Goal: Book appointment/travel/reservation

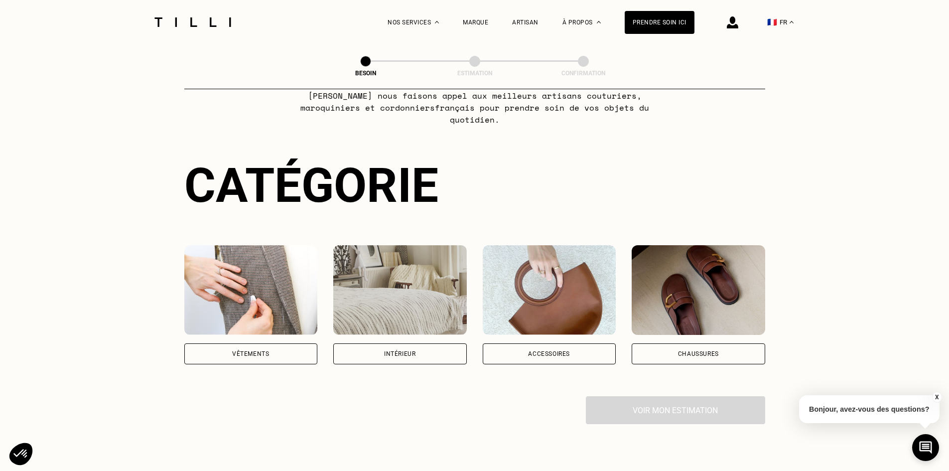
scroll to position [87, 0]
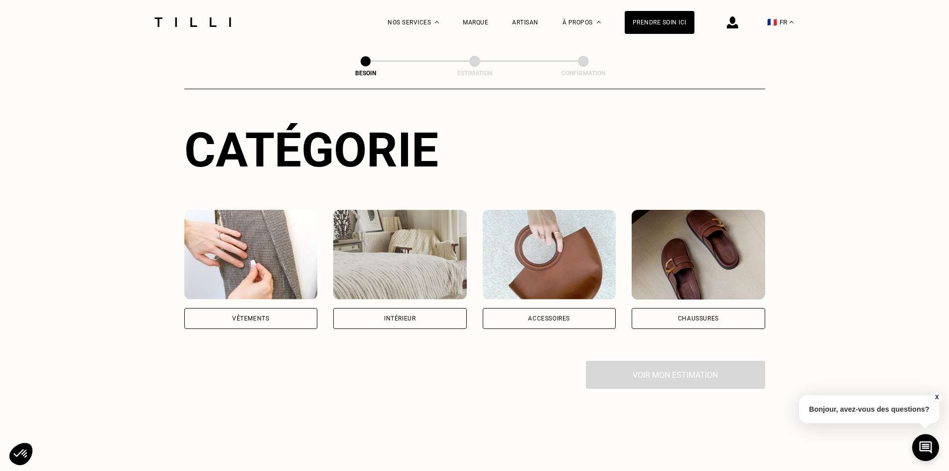
click at [272, 309] on div "Vêtements" at bounding box center [251, 318] width 134 height 21
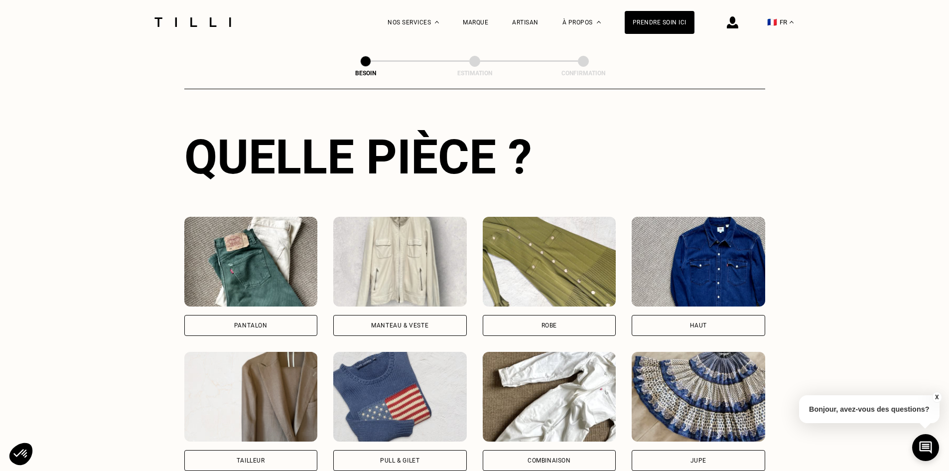
scroll to position [344, 0]
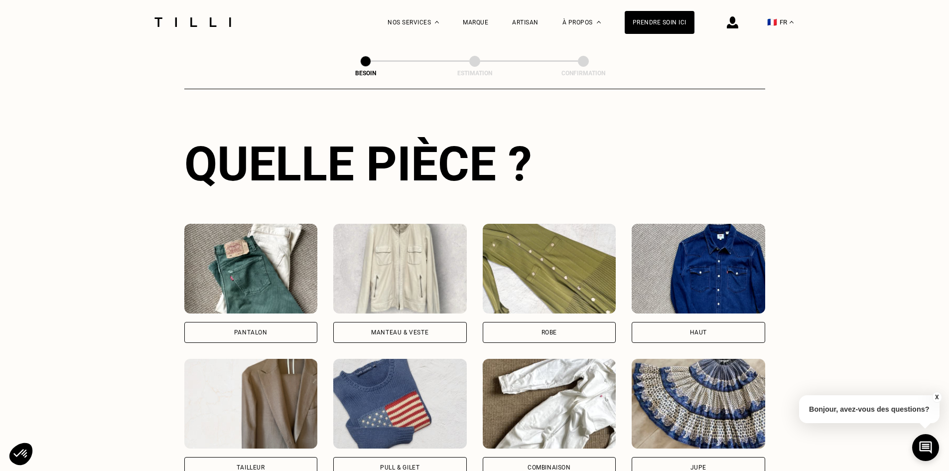
click at [418, 329] on div "Manteau & Veste" at bounding box center [399, 332] width 57 height 6
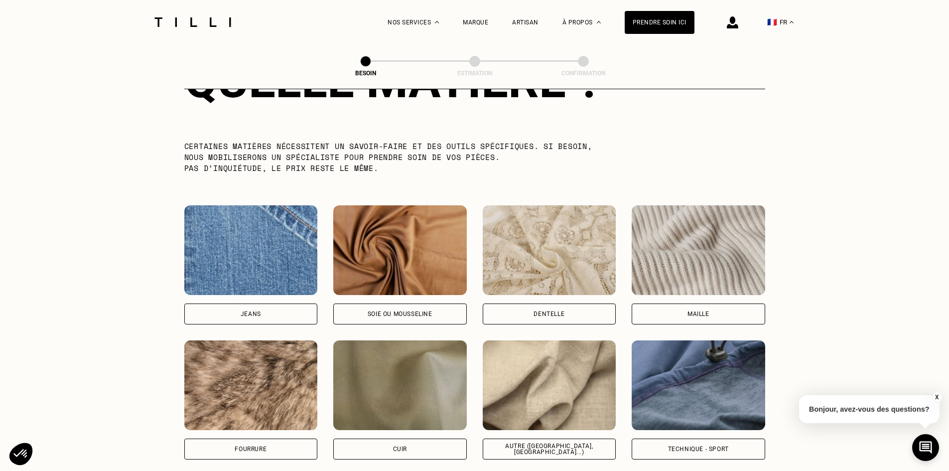
scroll to position [980, 0]
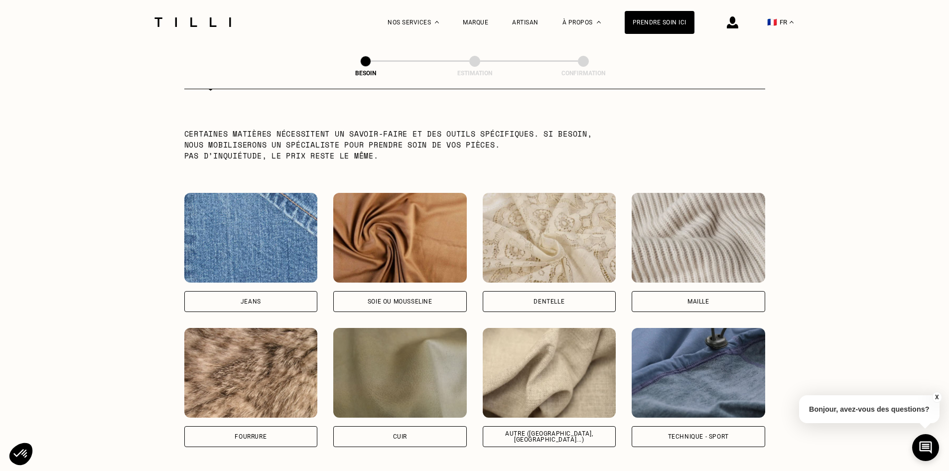
click at [584, 430] on div "Autre ([GEOGRAPHIC_DATA], [GEOGRAPHIC_DATA]...)" at bounding box center [549, 436] width 117 height 12
select select "FR"
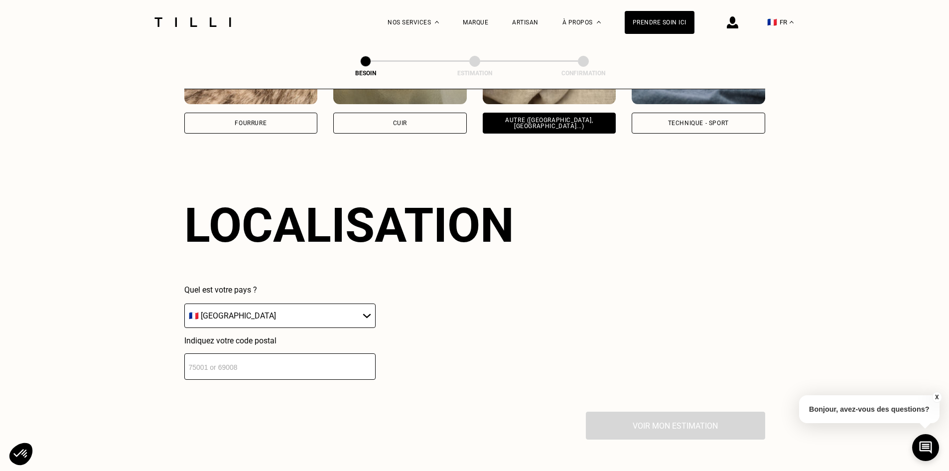
scroll to position [1302, 0]
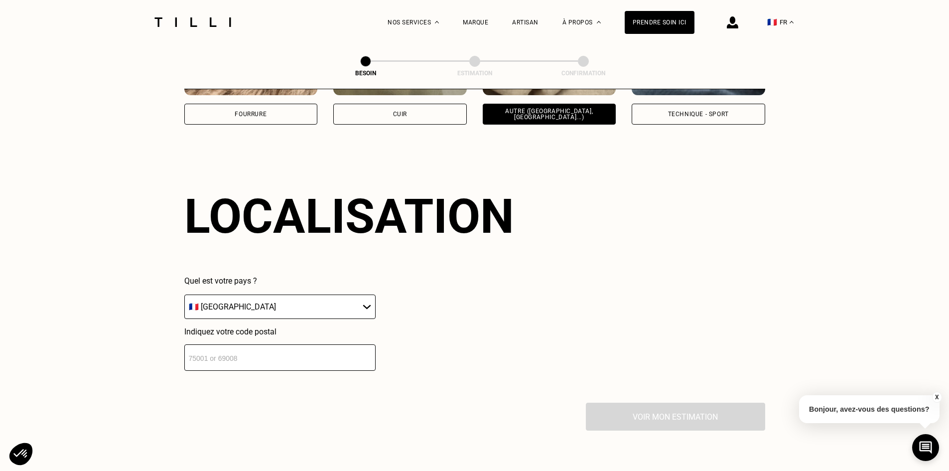
click at [291, 348] on input "number" at bounding box center [279, 357] width 191 height 26
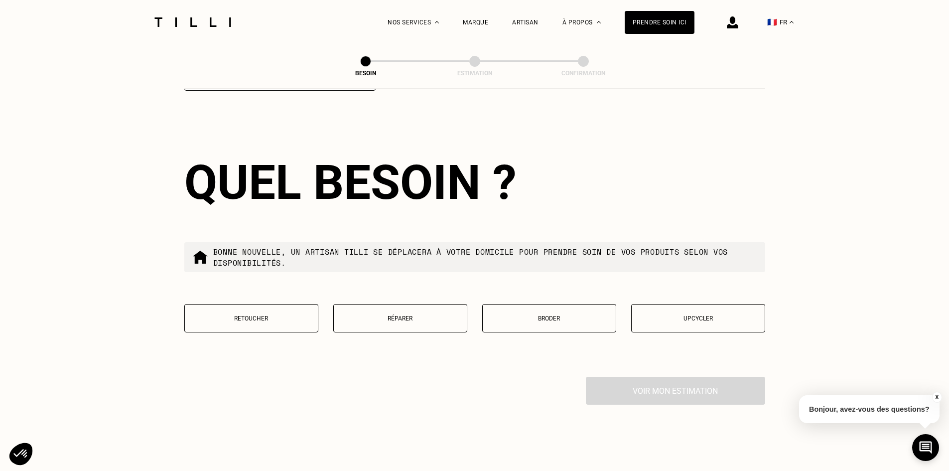
scroll to position [1587, 0]
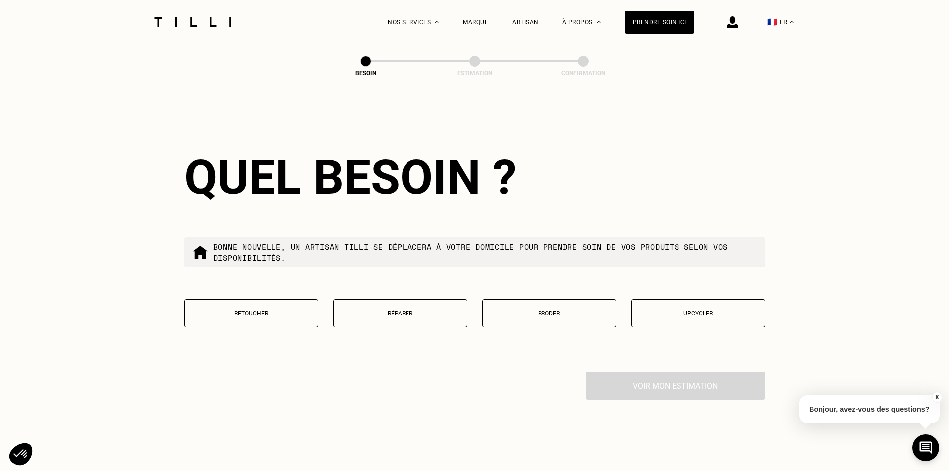
type input "75007"
click at [408, 312] on p "Réparer" at bounding box center [400, 313] width 123 height 7
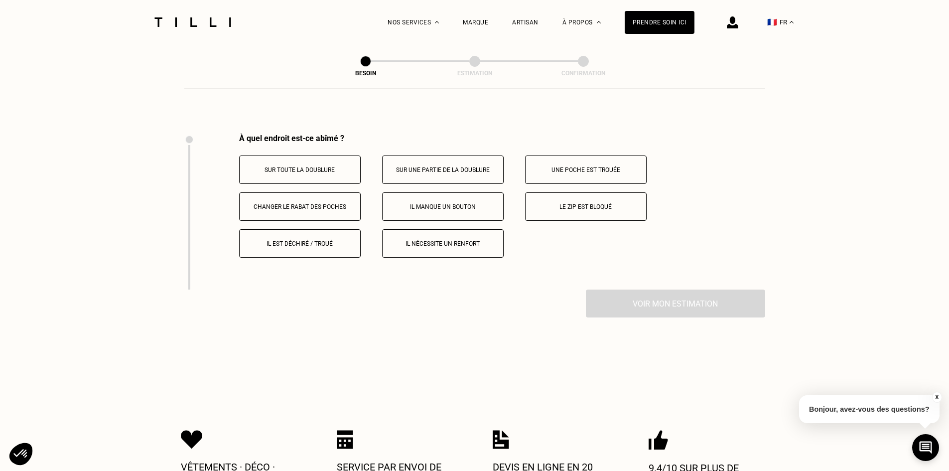
scroll to position [1843, 0]
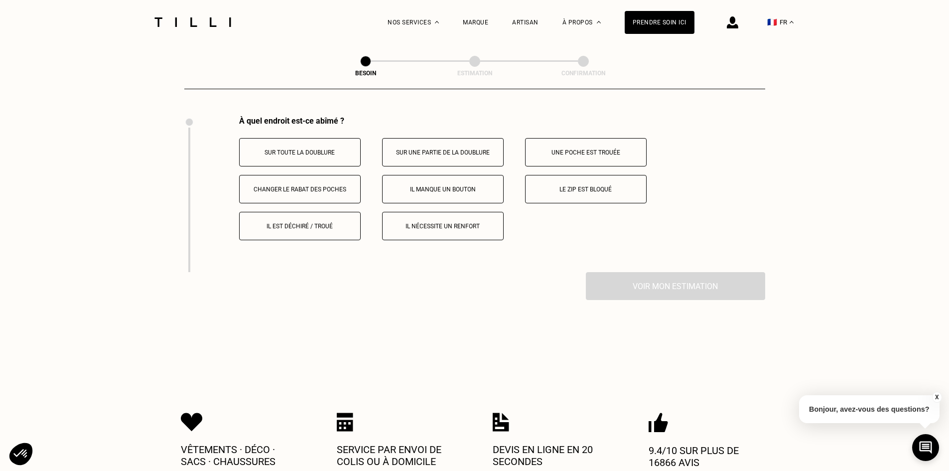
click at [307, 149] on p "Sur toute la doublure" at bounding box center [300, 152] width 111 height 7
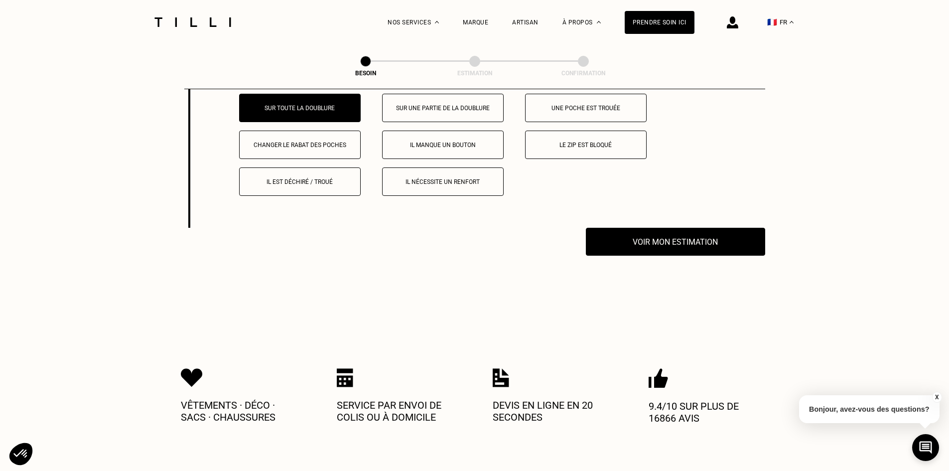
scroll to position [1874, 0]
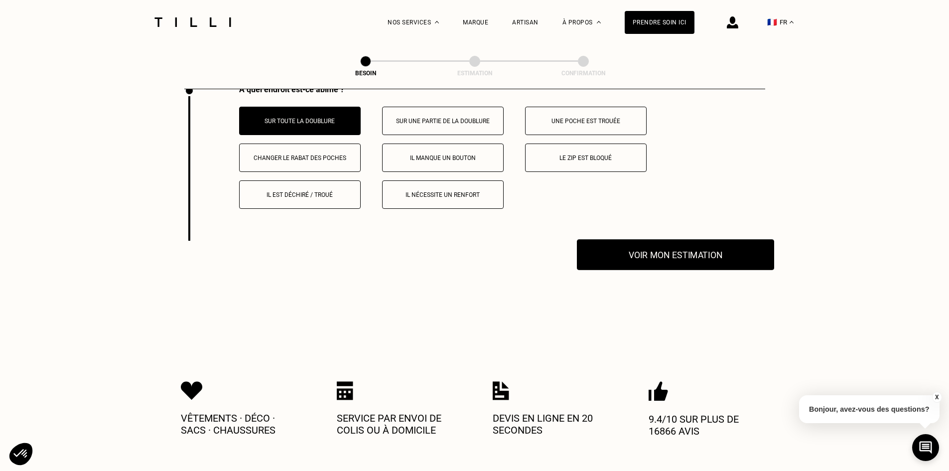
click at [643, 253] on button "Voir mon estimation" at bounding box center [675, 254] width 197 height 31
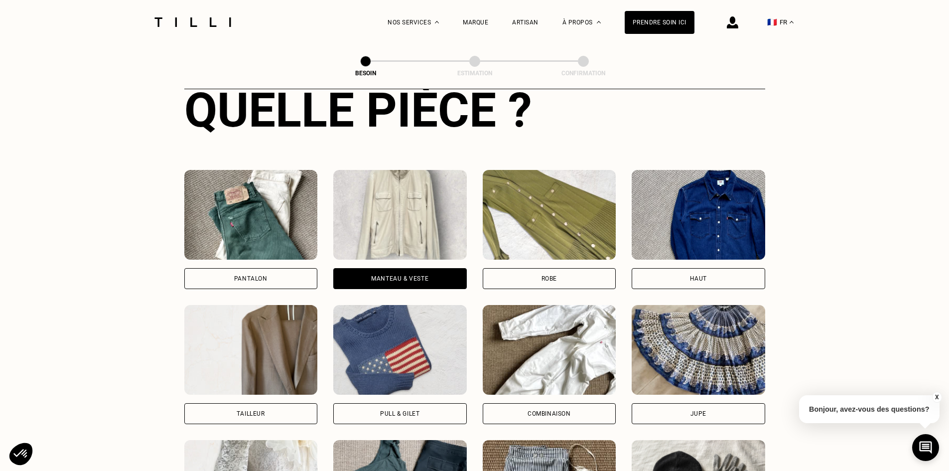
scroll to position [504, 0]
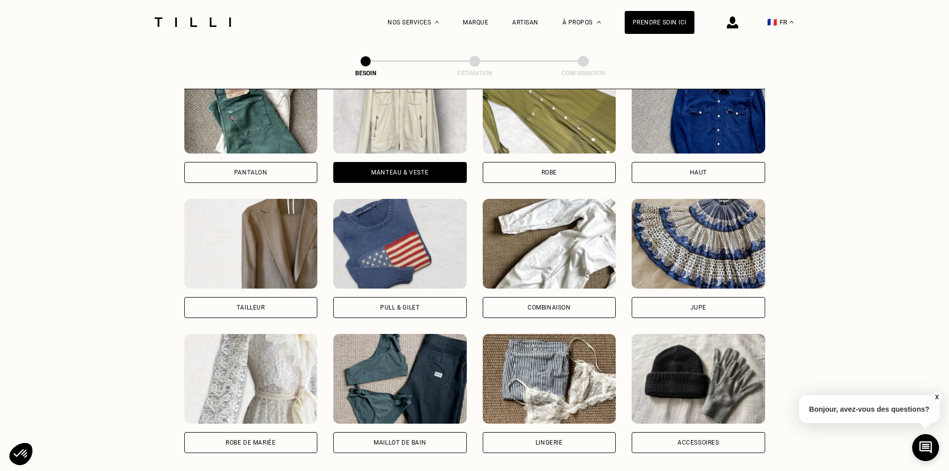
click at [254, 304] on div "Tailleur" at bounding box center [251, 307] width 28 height 6
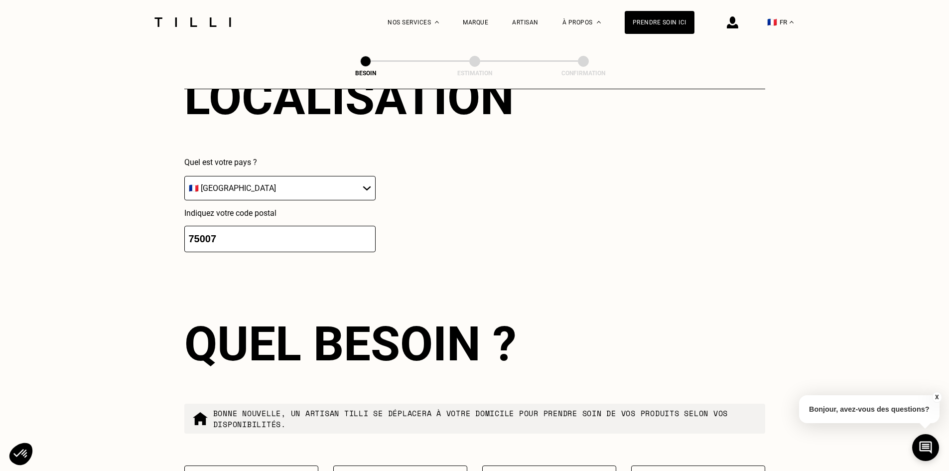
scroll to position [1129, 0]
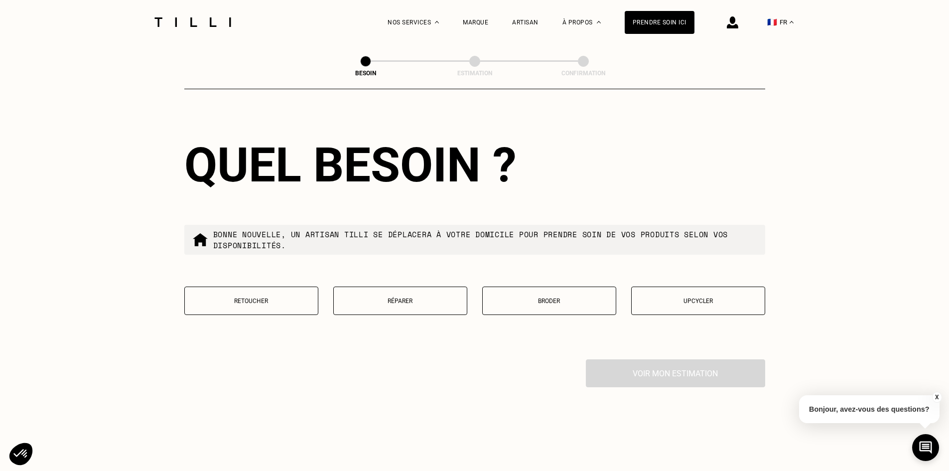
click at [387, 288] on button "Réparer" at bounding box center [400, 300] width 134 height 28
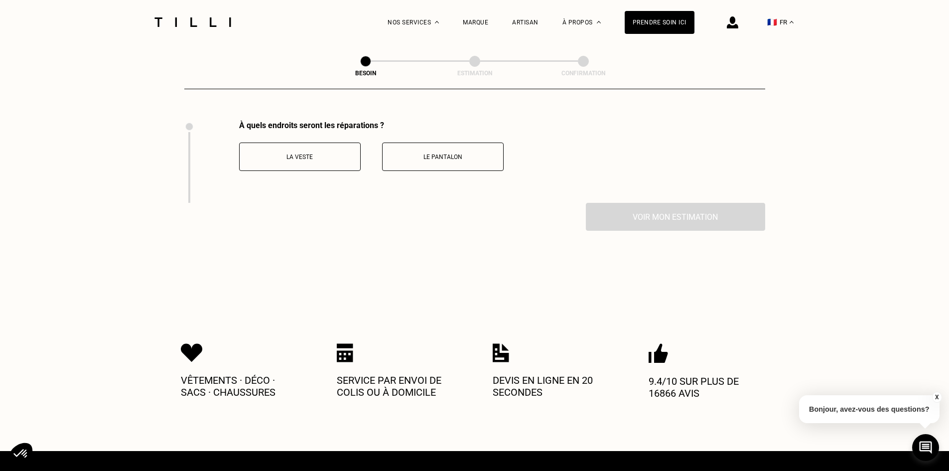
scroll to position [1371, 0]
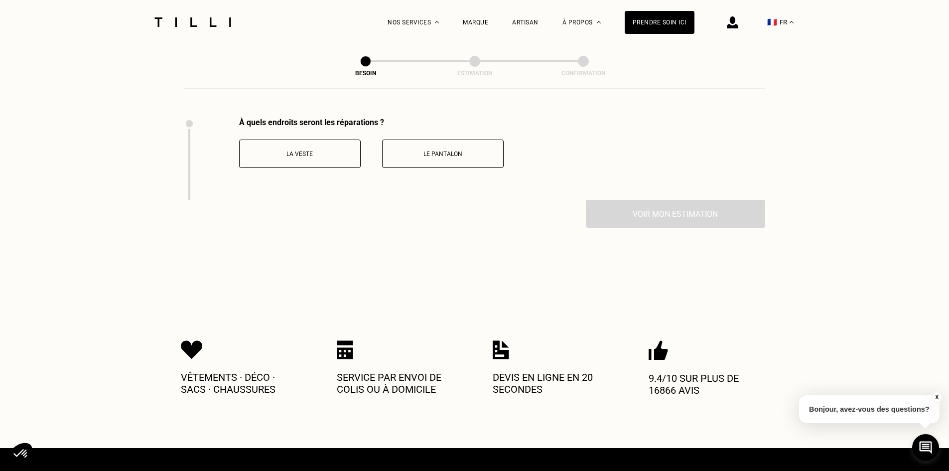
click at [320, 150] on p "La veste" at bounding box center [300, 153] width 111 height 7
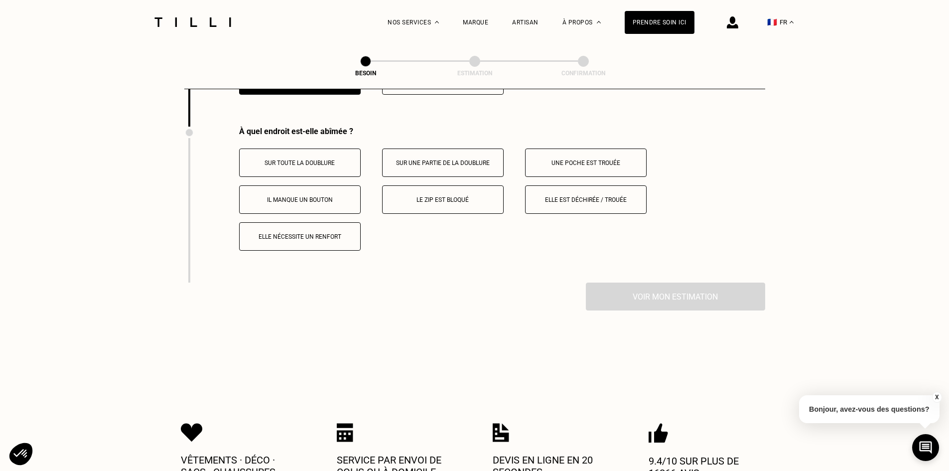
scroll to position [1453, 0]
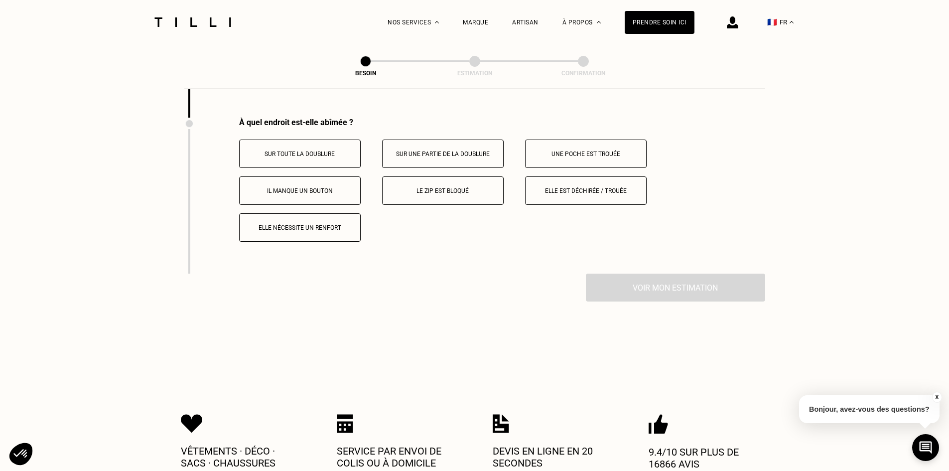
click at [318, 150] on p "Sur toute la doublure" at bounding box center [300, 153] width 111 height 7
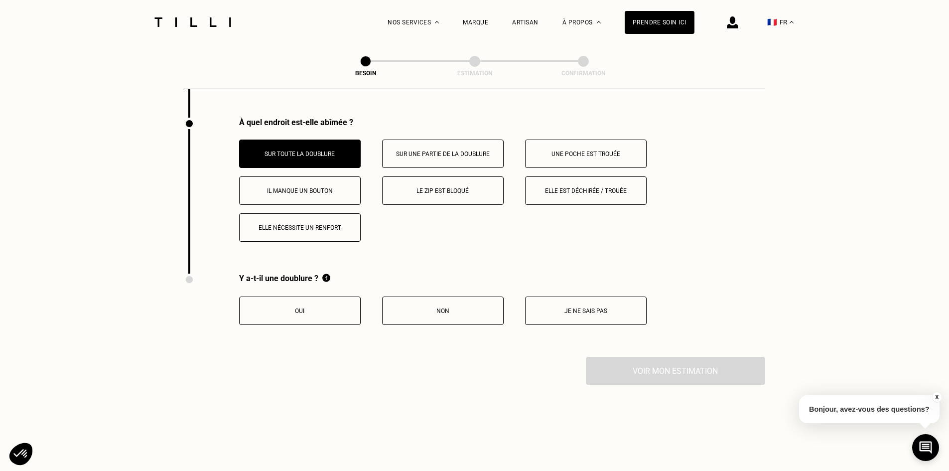
click at [320, 307] on p "Oui" at bounding box center [300, 310] width 111 height 7
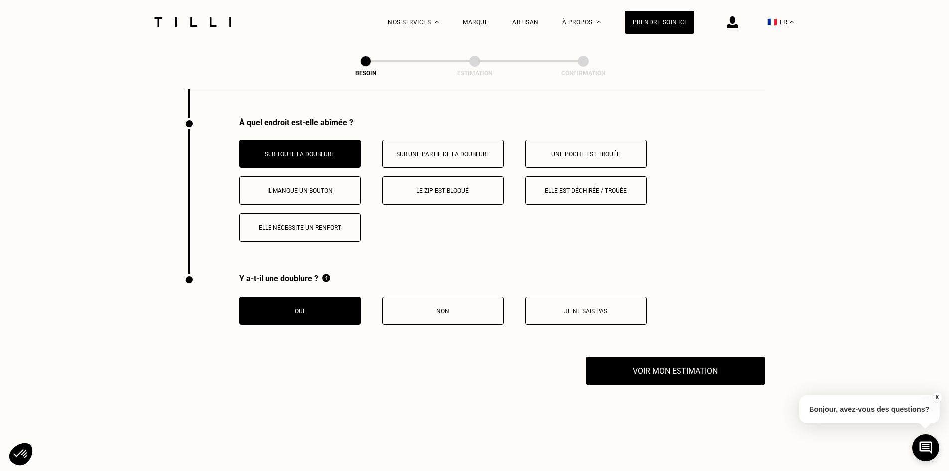
click at [441, 307] on p "Non" at bounding box center [443, 310] width 111 height 7
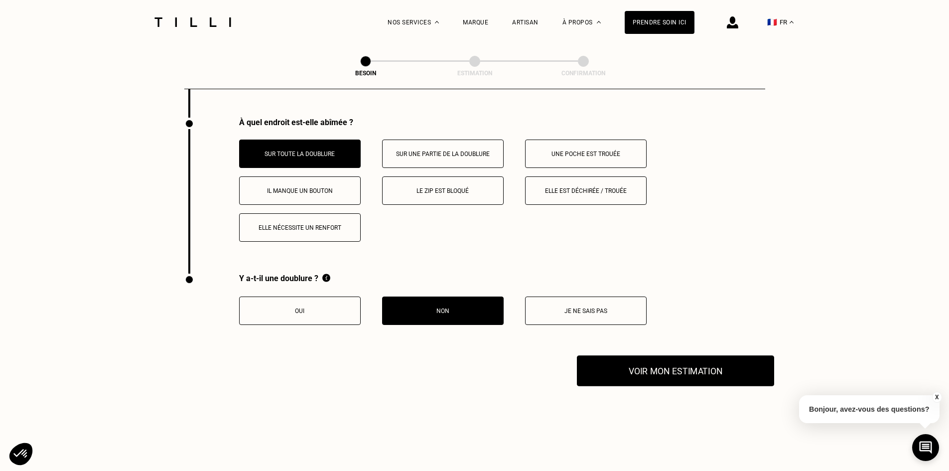
click at [678, 371] on button "Voir mon estimation" at bounding box center [675, 370] width 197 height 31
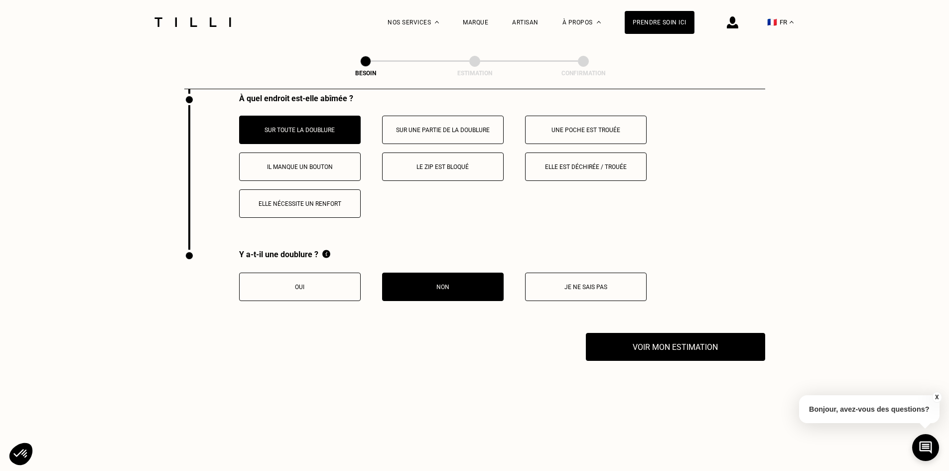
scroll to position [1460, 0]
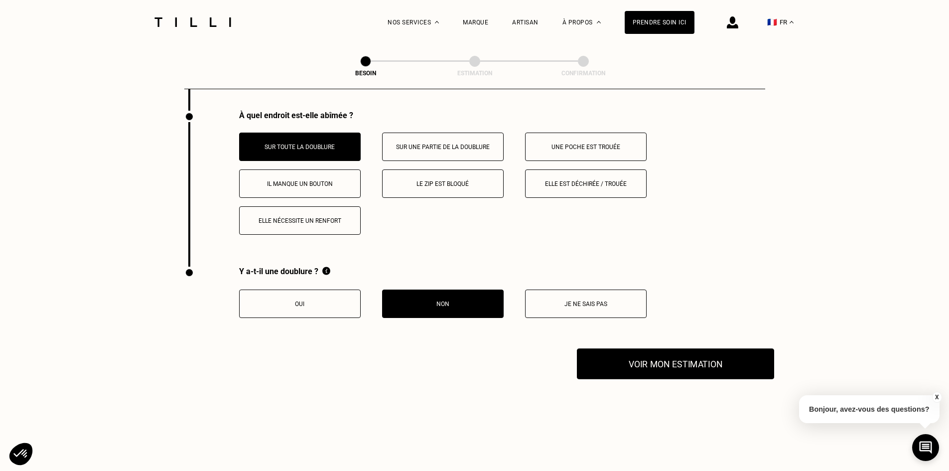
click at [680, 358] on button "Voir mon estimation" at bounding box center [675, 363] width 197 height 31
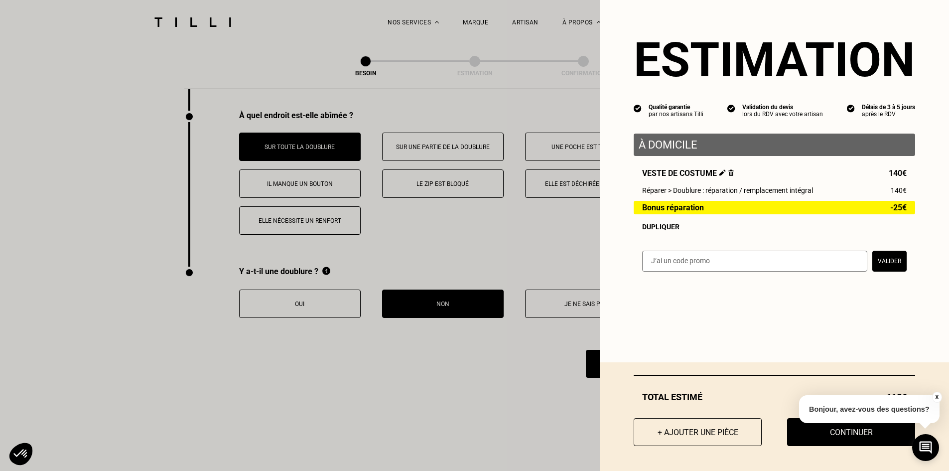
click at [937, 398] on button "X" at bounding box center [937, 397] width 10 height 11
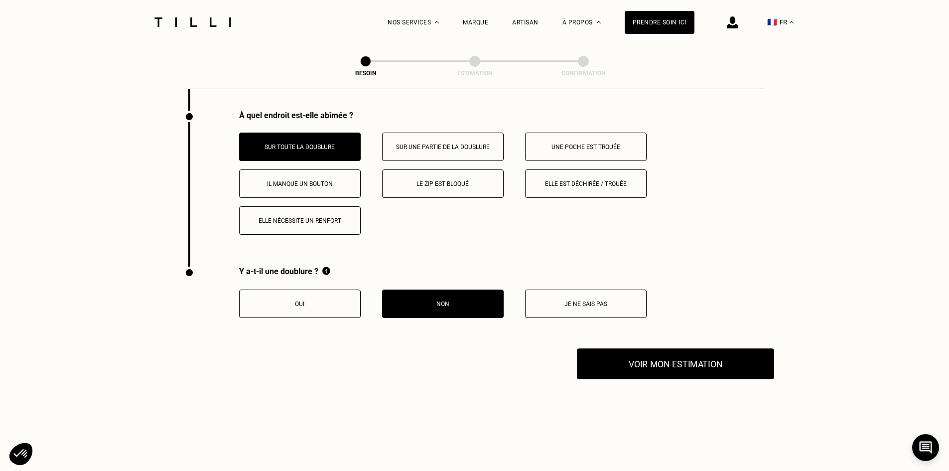
click at [674, 356] on button "Voir mon estimation" at bounding box center [675, 363] width 197 height 31
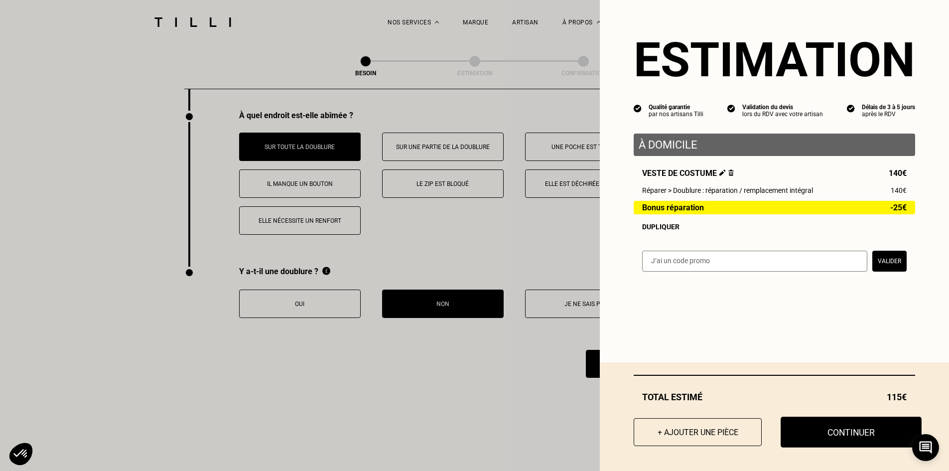
click at [826, 432] on button "Continuer" at bounding box center [851, 431] width 141 height 31
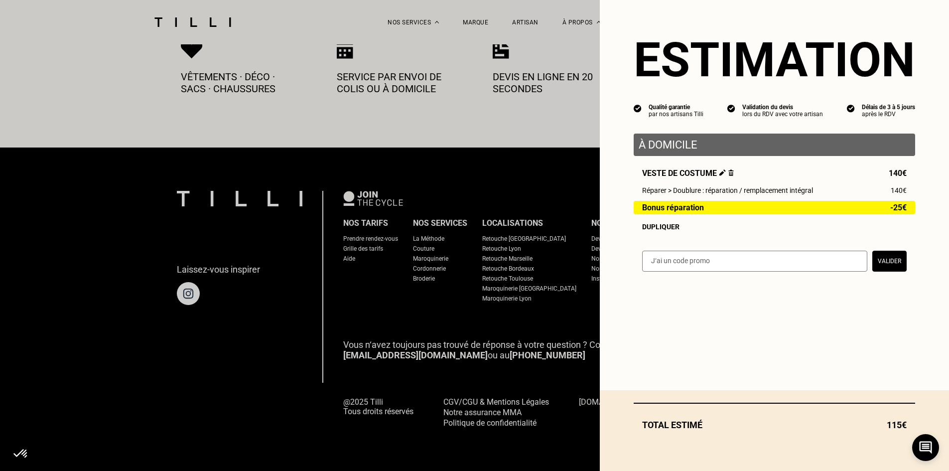
scroll to position [539, 0]
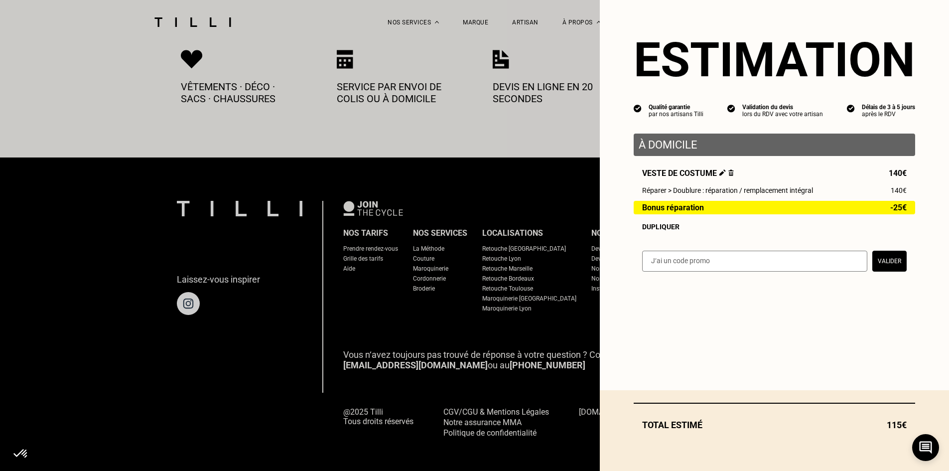
select select "FR"
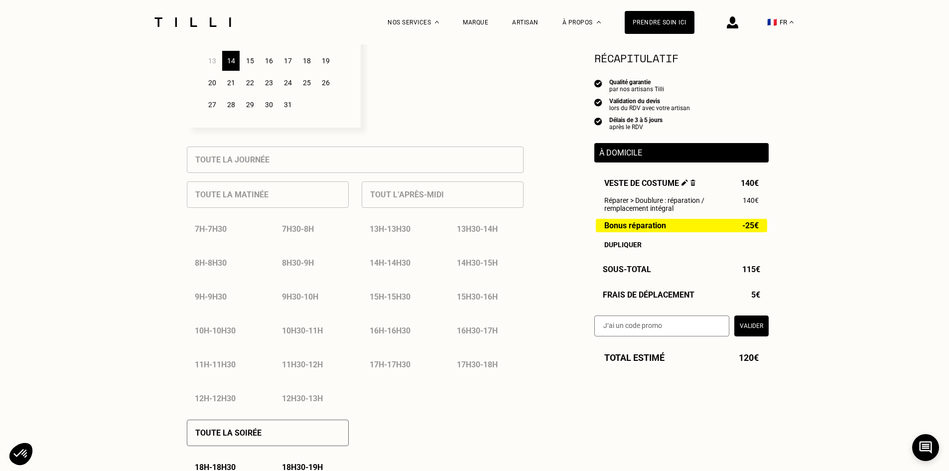
scroll to position [336, 0]
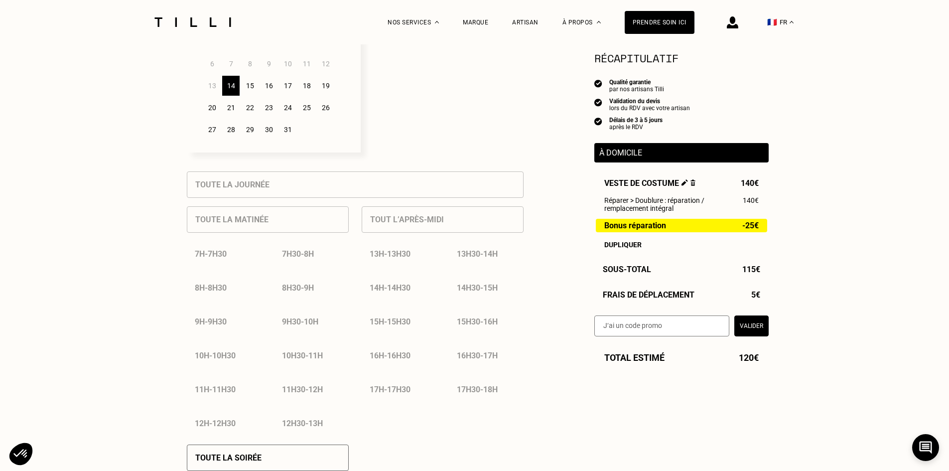
click at [249, 88] on div "15" at bounding box center [249, 86] width 17 height 20
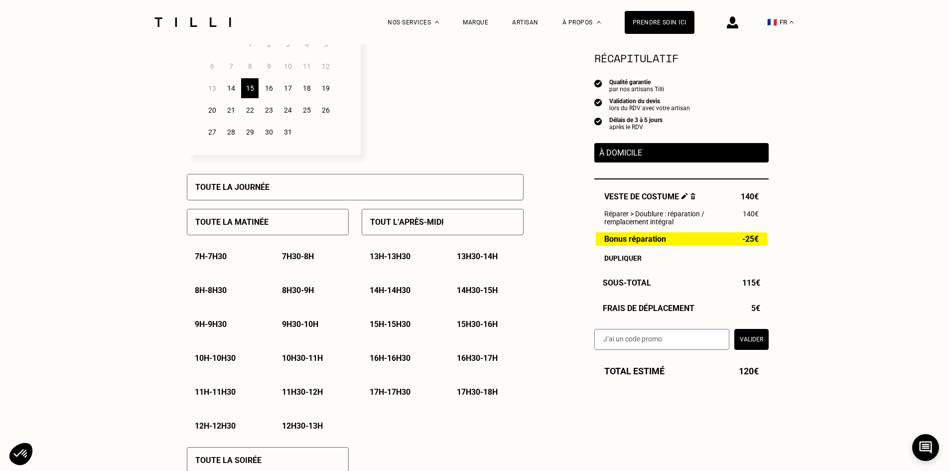
scroll to position [349, 0]
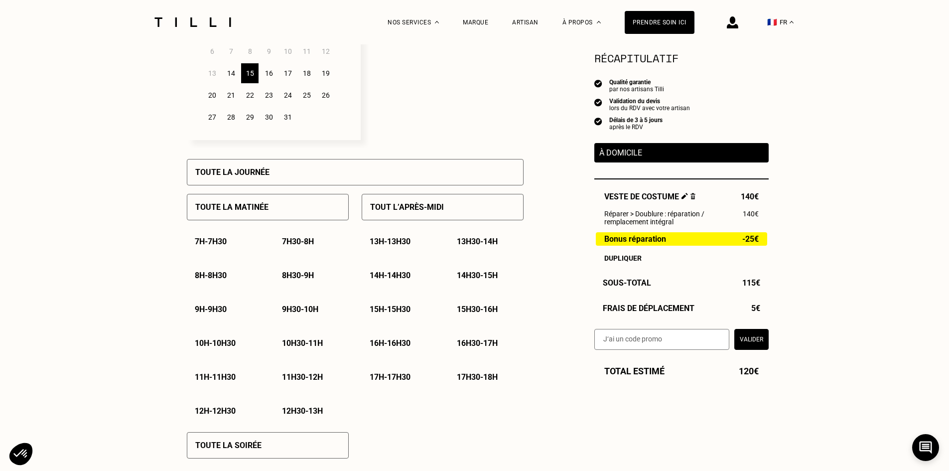
click at [220, 348] on p "10h - 10h30" at bounding box center [215, 342] width 41 height 9
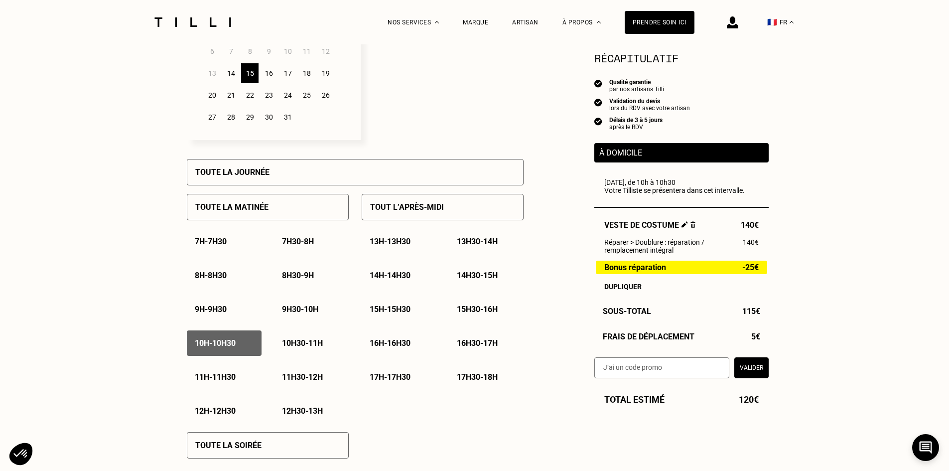
click at [274, 75] on div "16" at bounding box center [268, 73] width 17 height 20
click at [219, 348] on p "10h - 10h30" at bounding box center [215, 342] width 41 height 9
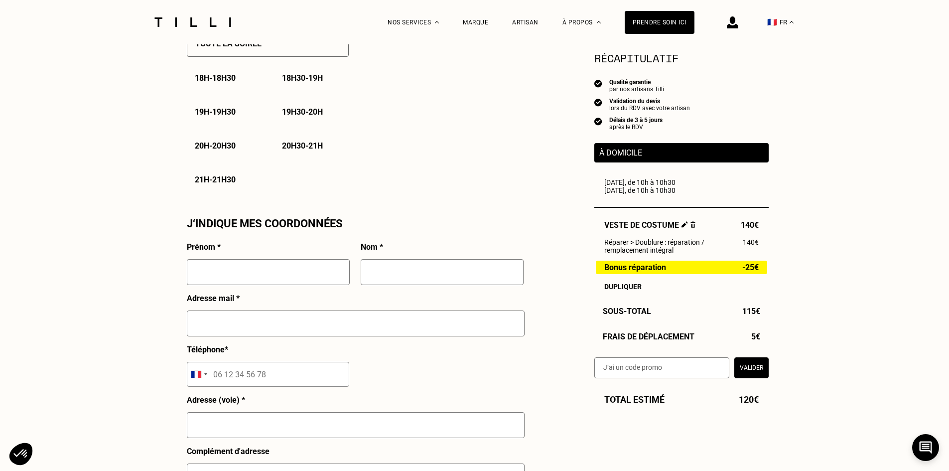
scroll to position [772, 0]
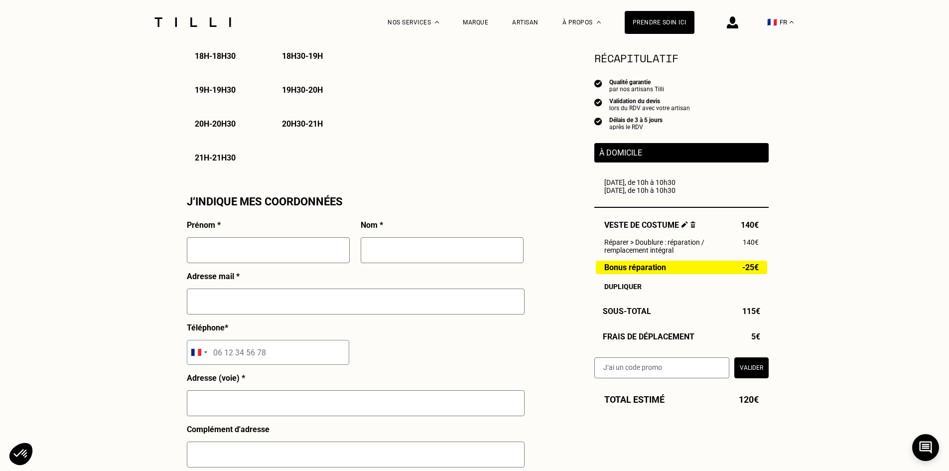
click at [249, 249] on input "text" at bounding box center [268, 250] width 163 height 26
type input "Nazhla"
type input "Abad"
type input "[EMAIL_ADDRESS][DOMAIN_NAME]"
click at [228, 359] on input "tel" at bounding box center [268, 352] width 162 height 25
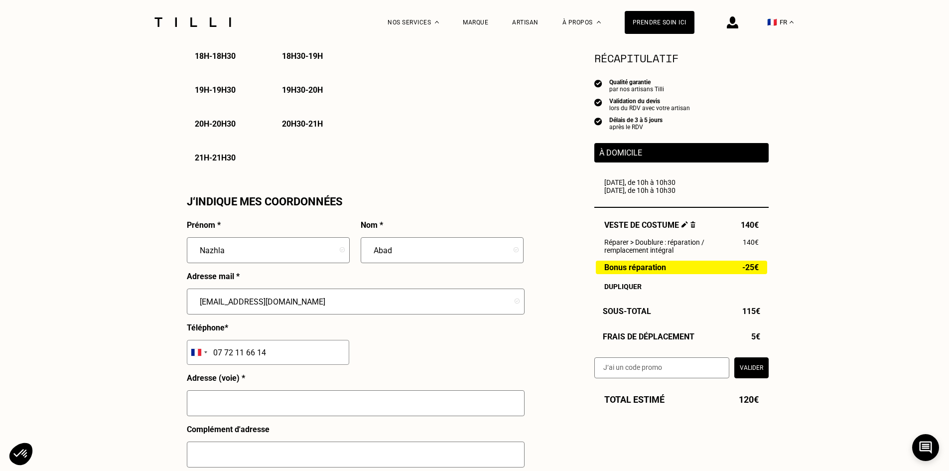
type input "07 72 11 66 14"
click at [244, 406] on input "text" at bounding box center [356, 403] width 338 height 26
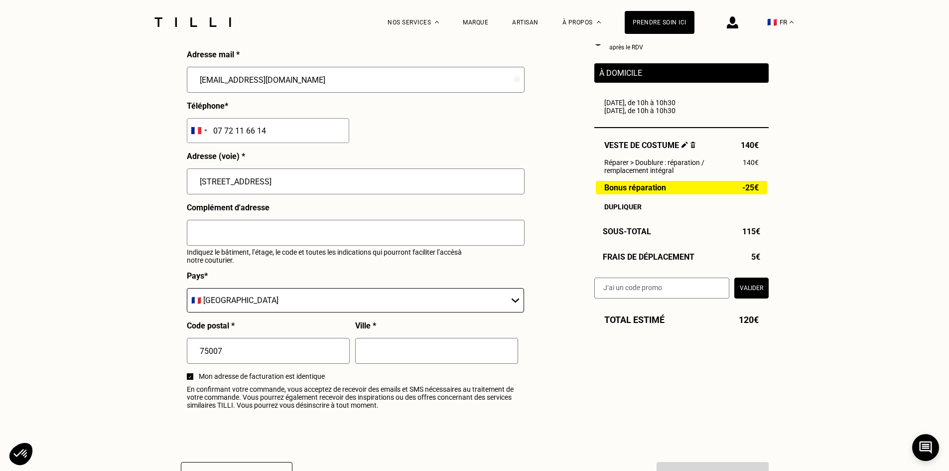
scroll to position [1059, 0]
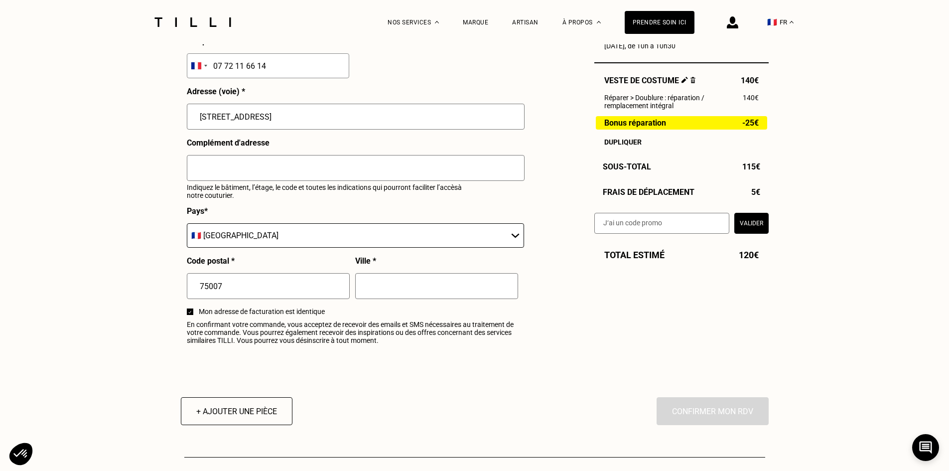
type input "[STREET_ADDRESS]"
click at [391, 285] on input "text" at bounding box center [436, 286] width 163 height 26
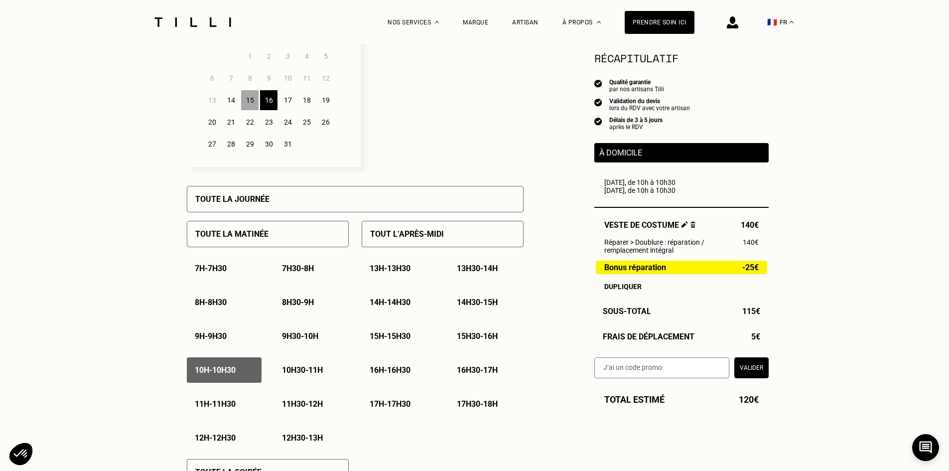
scroll to position [324, 0]
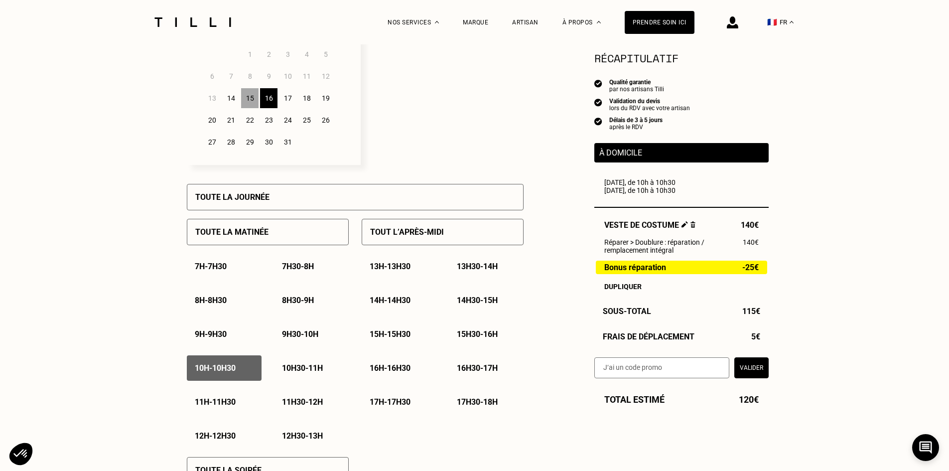
type input "[GEOGRAPHIC_DATA]"
click at [269, 103] on div "16" at bounding box center [268, 98] width 17 height 20
click at [249, 100] on div "15" at bounding box center [249, 98] width 17 height 20
click at [268, 100] on div "16" at bounding box center [268, 98] width 17 height 20
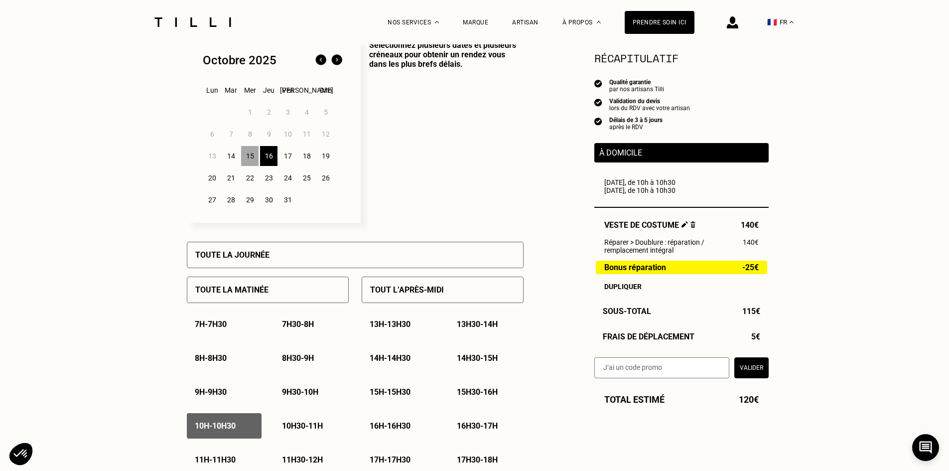
scroll to position [262, 0]
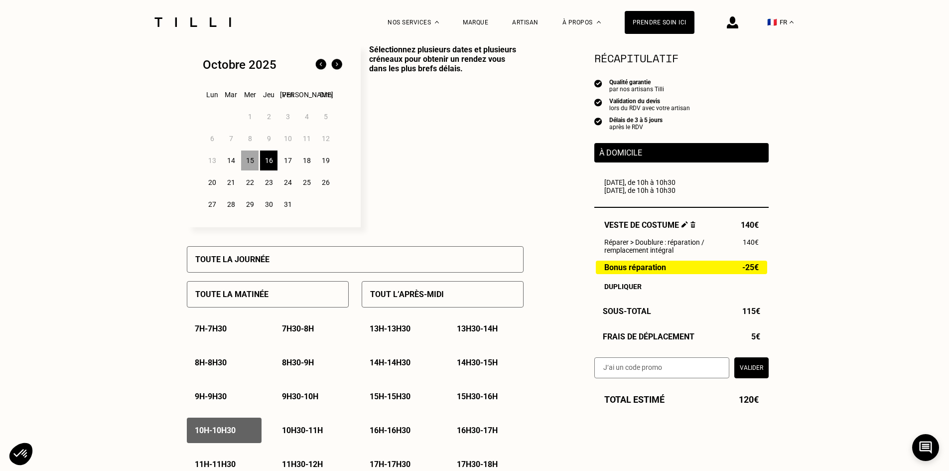
click at [248, 165] on div "15" at bounding box center [249, 160] width 17 height 20
click at [248, 164] on div "15" at bounding box center [249, 160] width 17 height 20
click at [273, 162] on div "16" at bounding box center [268, 160] width 17 height 20
click at [286, 162] on div "17" at bounding box center [287, 160] width 17 height 20
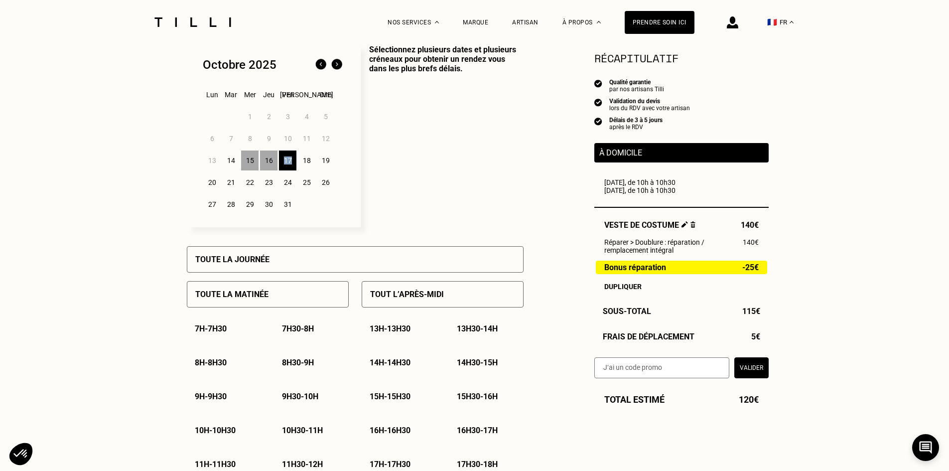
click at [286, 162] on div "17" at bounding box center [287, 160] width 17 height 20
click at [250, 162] on div "15" at bounding box center [249, 160] width 17 height 20
drag, startPoint x: 250, startPoint y: 162, endPoint x: 233, endPoint y: 172, distance: 19.7
click at [233, 170] on div "14" at bounding box center [230, 160] width 17 height 20
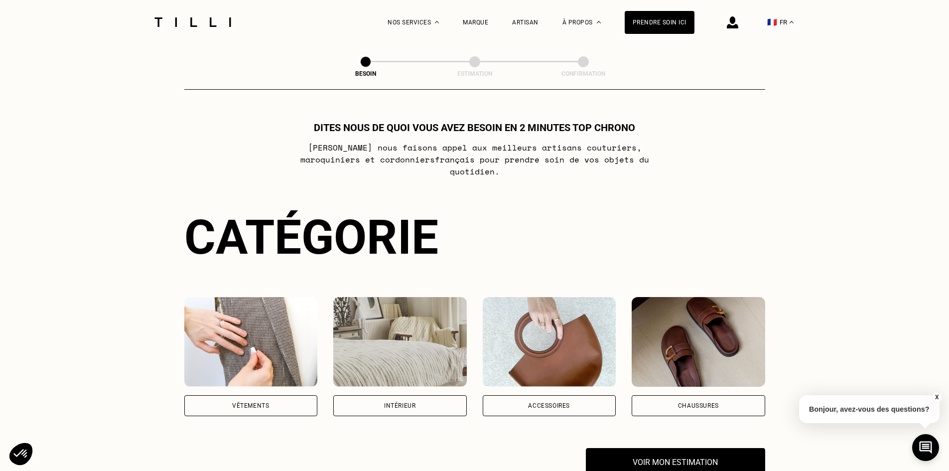
scroll to position [539, 0]
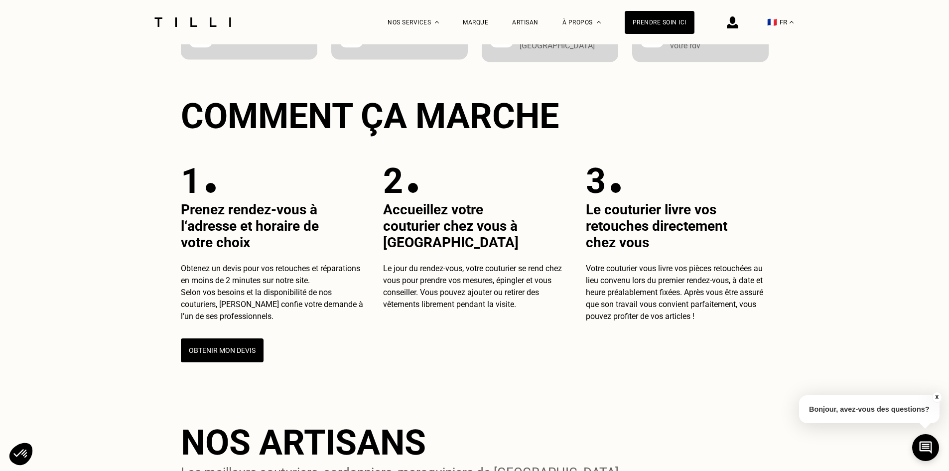
scroll to position [473, 0]
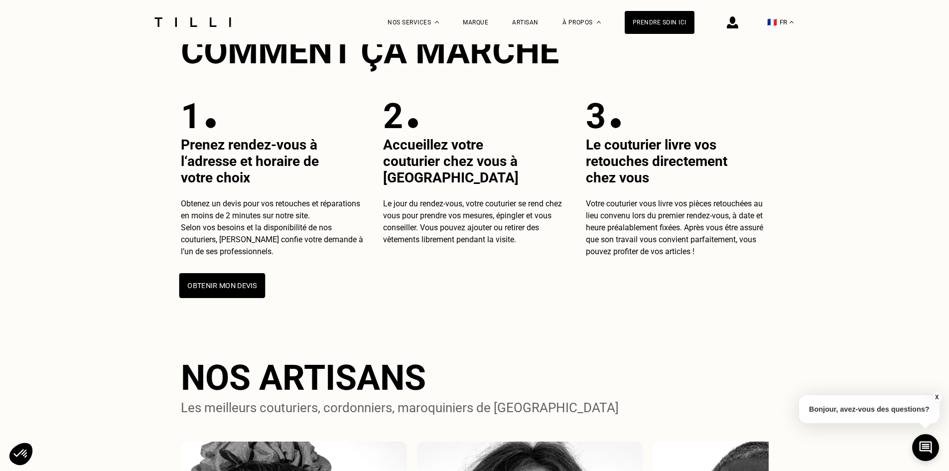
click at [239, 292] on button "Obtenir mon devis" at bounding box center [222, 285] width 86 height 25
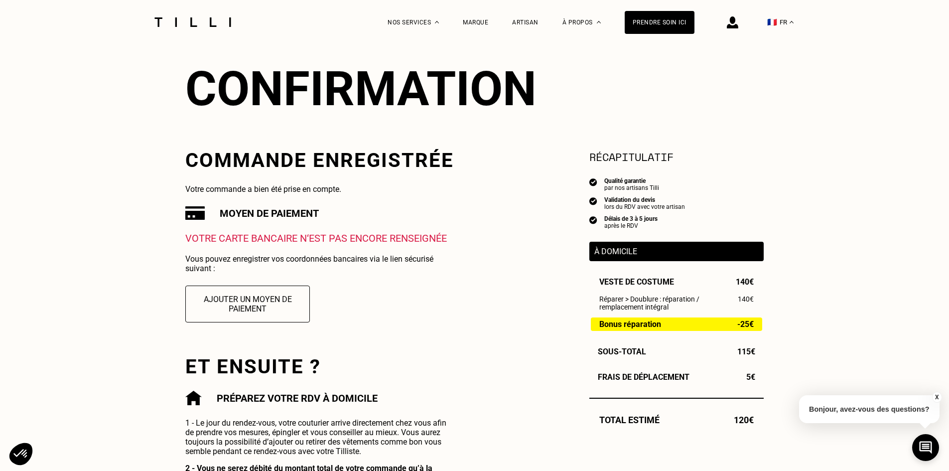
scroll to position [91, 0]
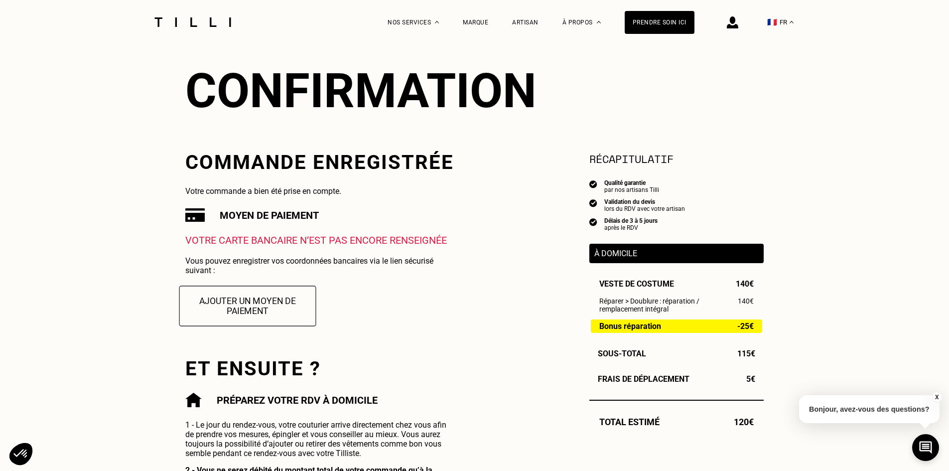
click at [278, 300] on button "Ajouter un moyen de paiement" at bounding box center [247, 305] width 137 height 40
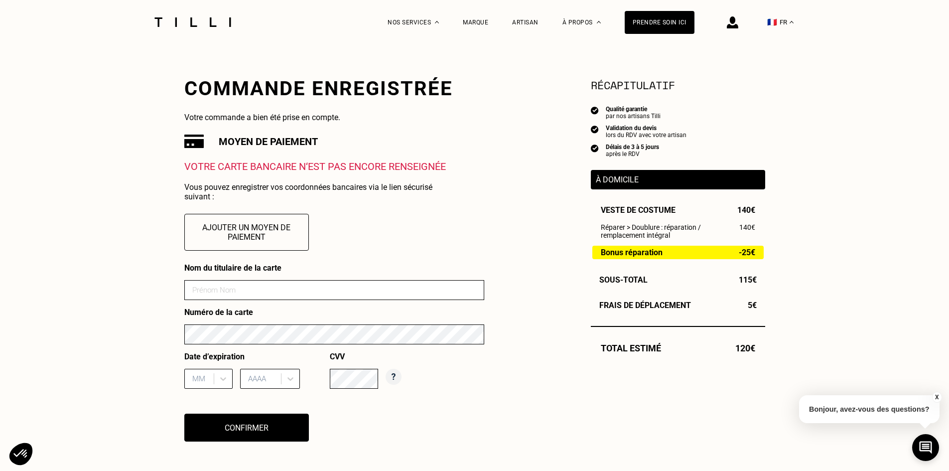
scroll to position [165, 0]
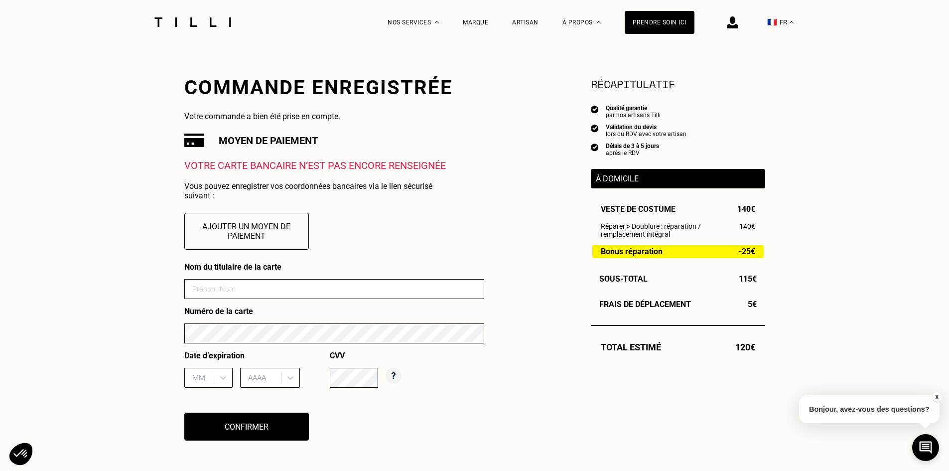
click at [651, 177] on p "À domicile" at bounding box center [678, 178] width 164 height 9
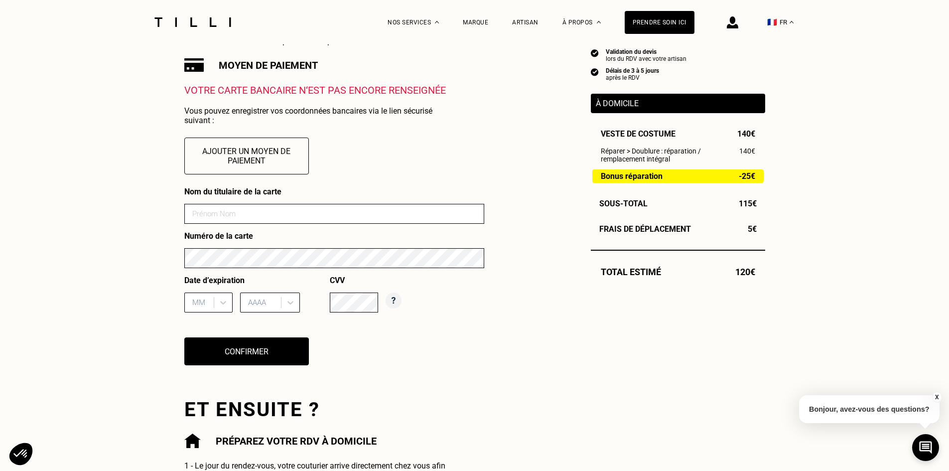
scroll to position [237, 0]
